Goal: Check status: Check status

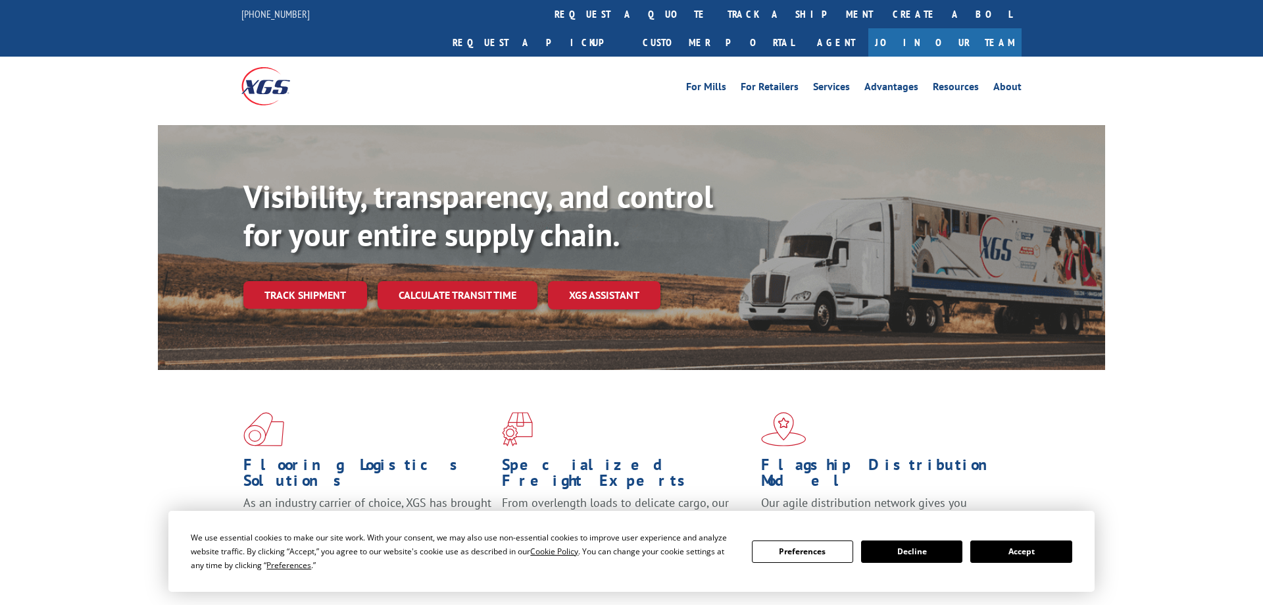
click at [328, 282] on div "Visibility, transparency, and control for your entire supply chain. Track shipm…" at bounding box center [674, 270] width 862 height 184
click at [326, 281] on link "Track shipment" at bounding box center [305, 295] width 124 height 28
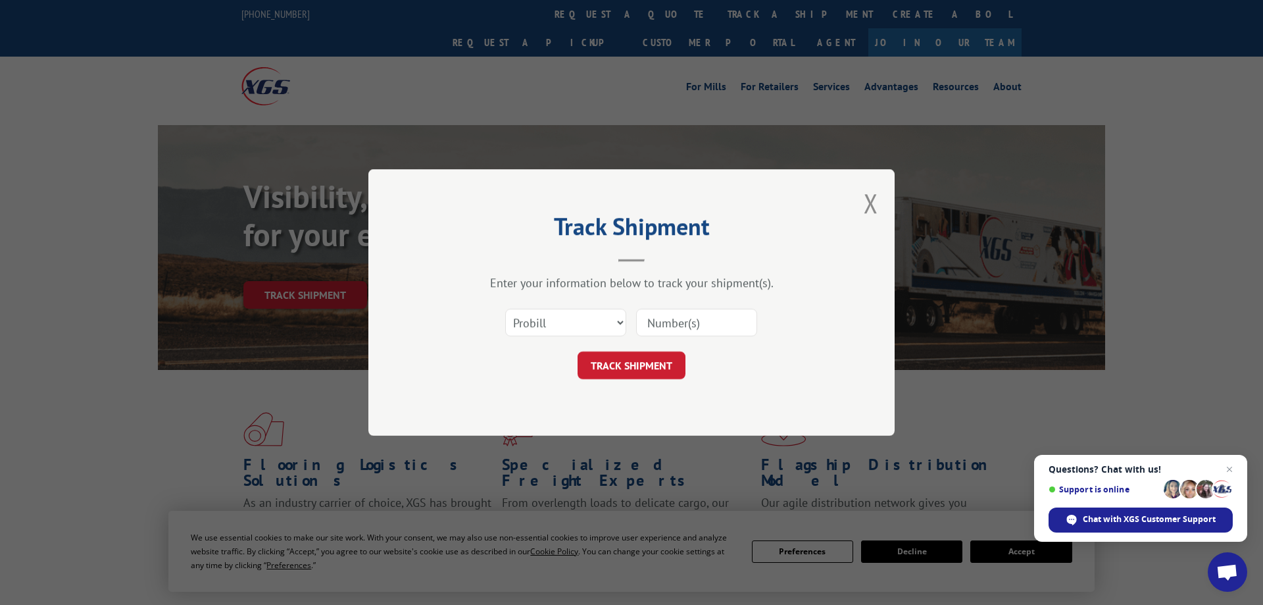
click at [594, 309] on div "Select category... Probill BOL PO" at bounding box center [566, 322] width 120 height 30
click at [505, 309] on select "Select category... Probill BOL PO" at bounding box center [565, 323] width 121 height 28
click option "Probill" at bounding box center [0, 0] width 0 height 0
paste input "17605443"
type input "17605443"
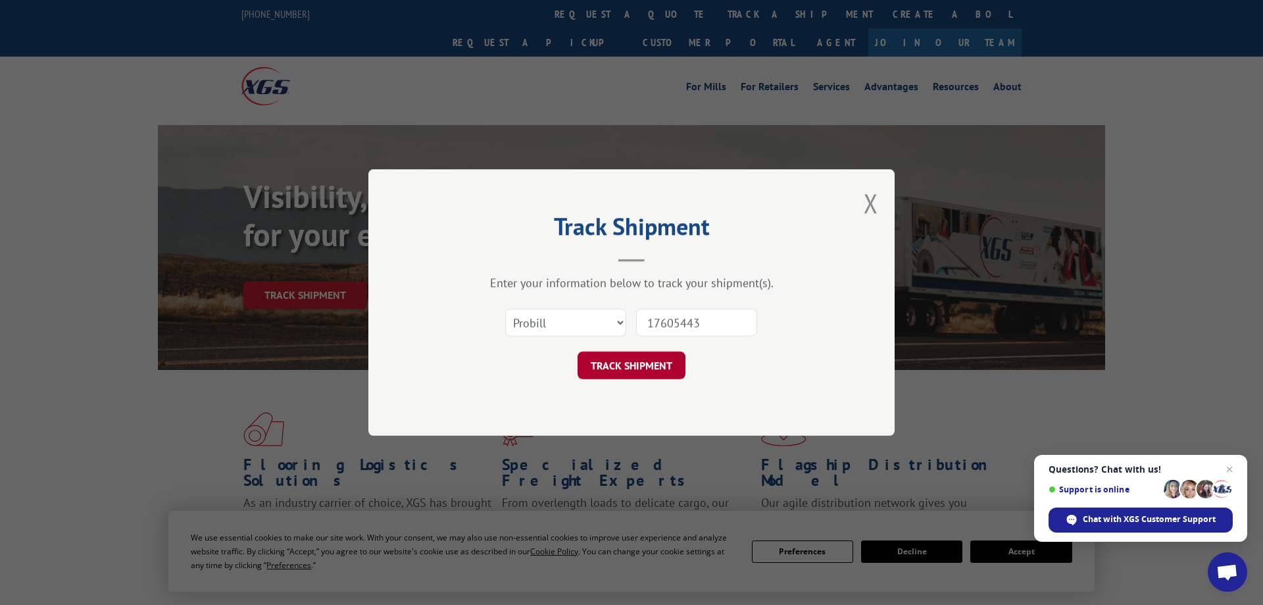
click at [607, 364] on button "TRACK SHIPMENT" at bounding box center [632, 365] width 108 height 28
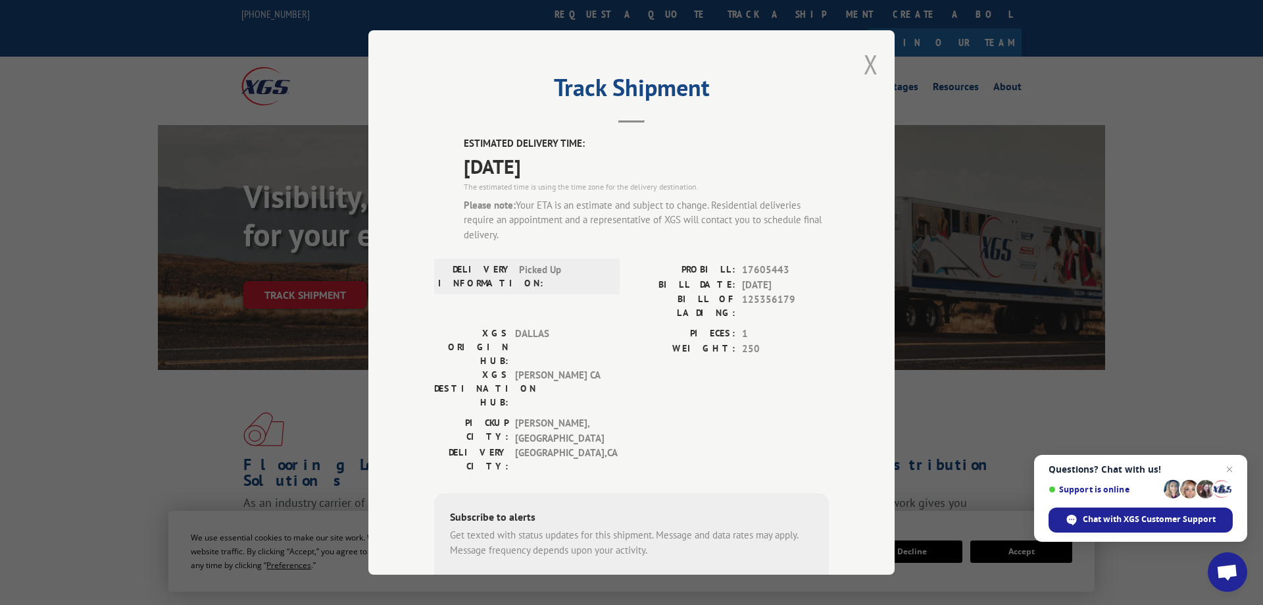
click at [868, 73] on button "Close modal" at bounding box center [871, 64] width 14 height 35
